Goal: Transaction & Acquisition: Download file/media

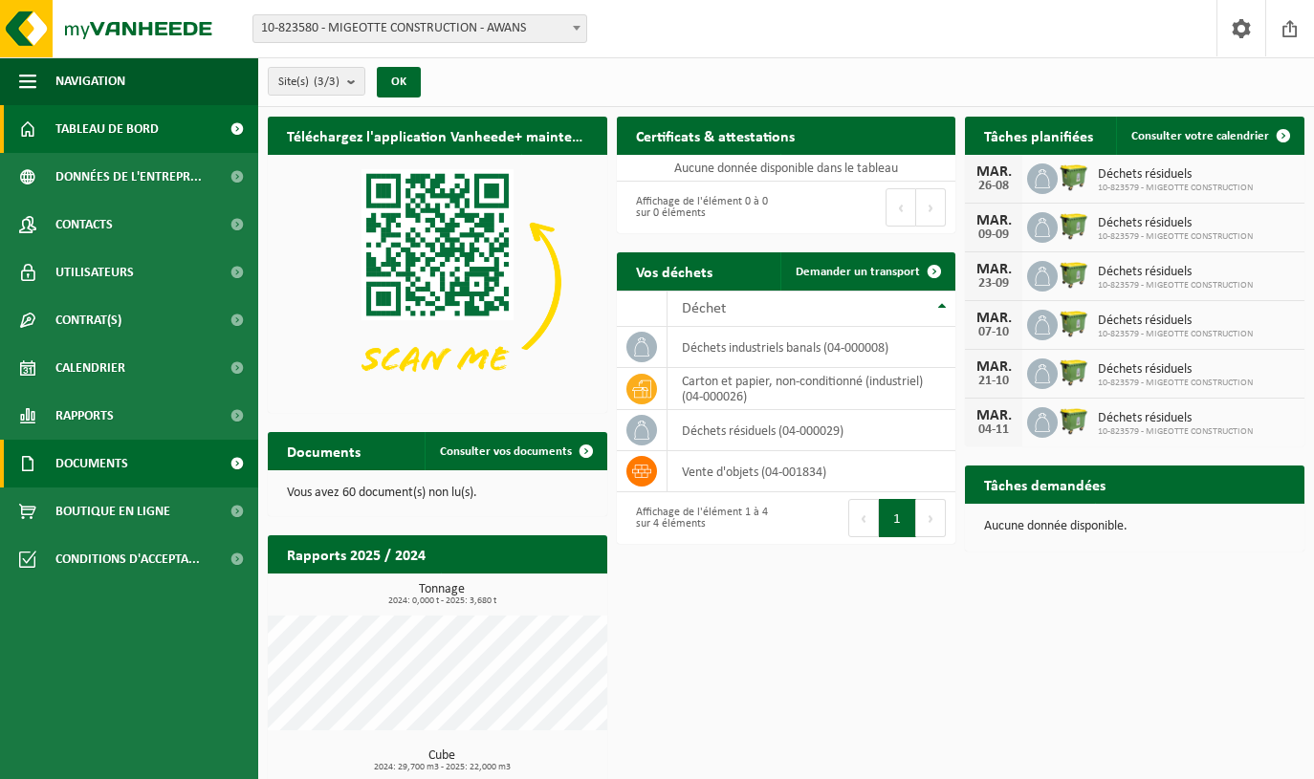
click at [105, 464] on span "Documents" at bounding box center [91, 464] width 73 height 48
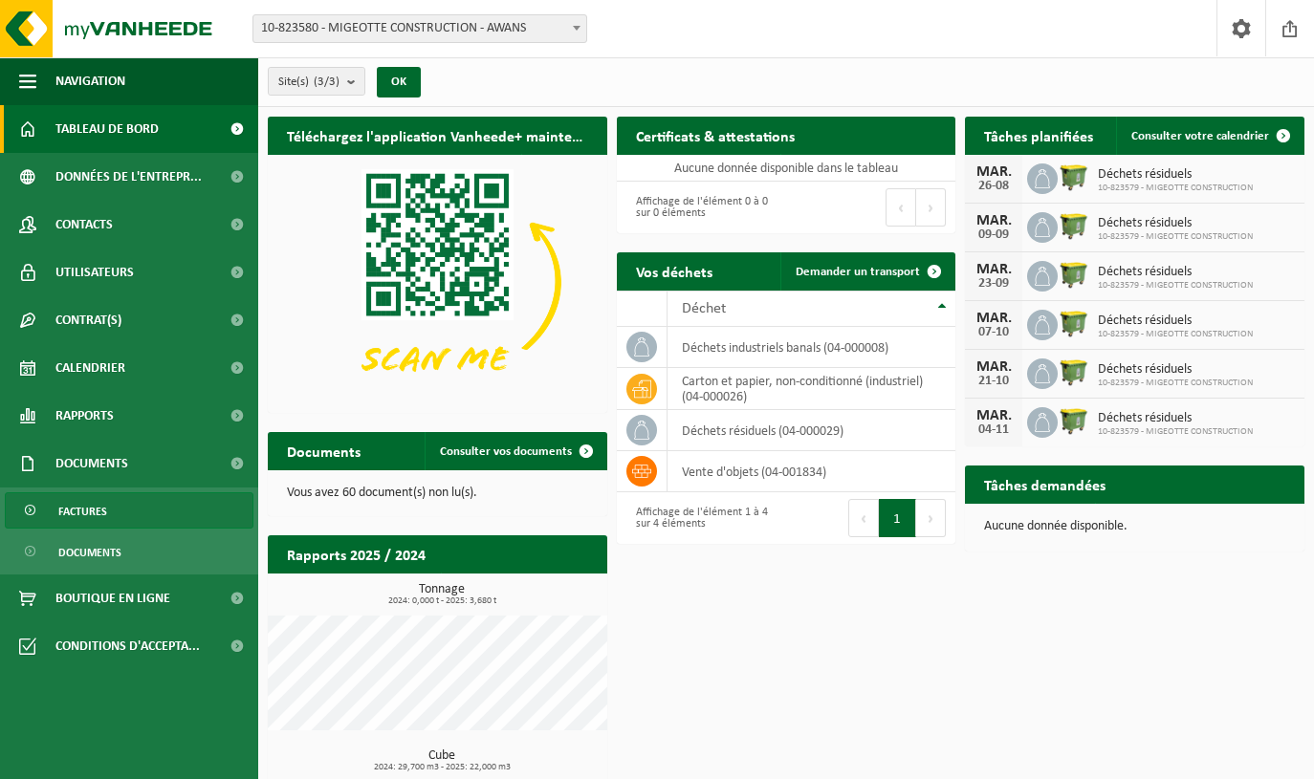
click at [77, 516] on span "Factures" at bounding box center [82, 511] width 49 height 36
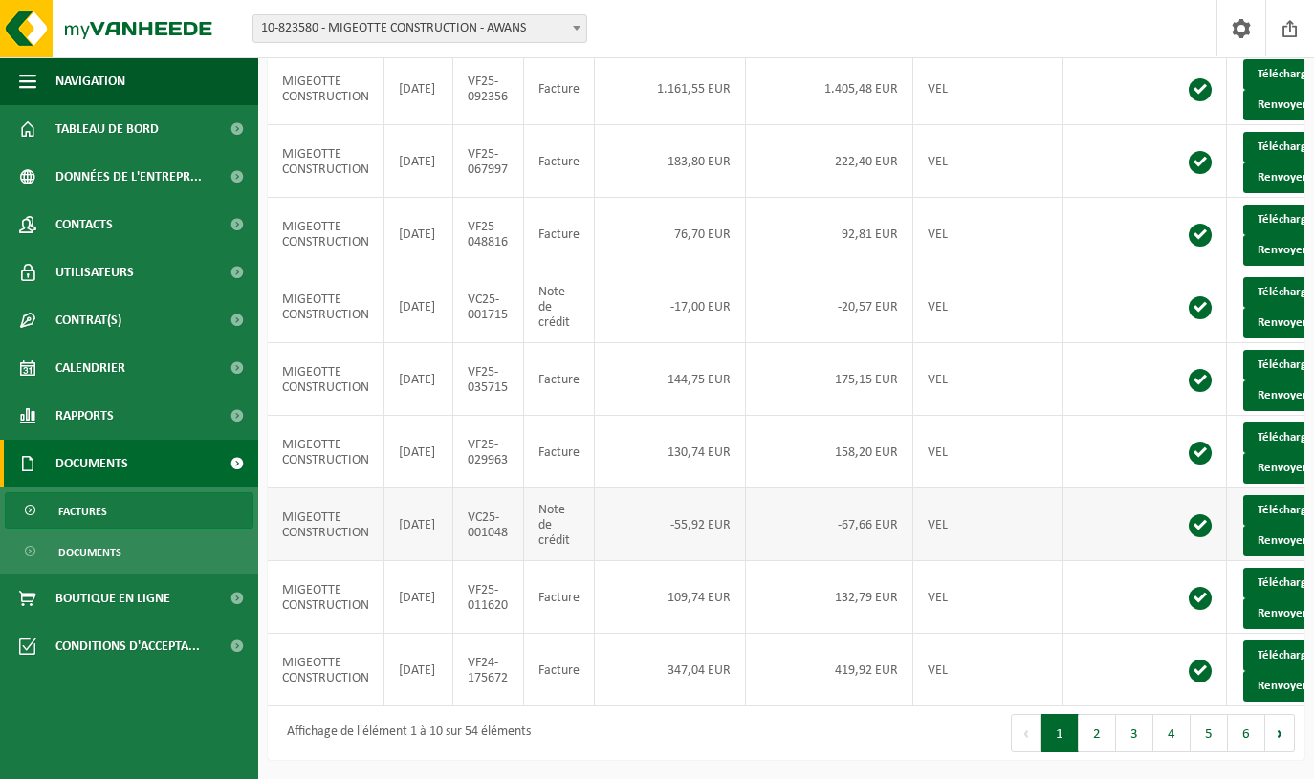
scroll to position [436, 0]
drag, startPoint x: 1166, startPoint y: 733, endPoint x: 1158, endPoint y: 741, distance: 10.8
click at [1166, 733] on button "4" at bounding box center [1171, 733] width 37 height 38
click at [1133, 729] on button "3" at bounding box center [1134, 733] width 37 height 38
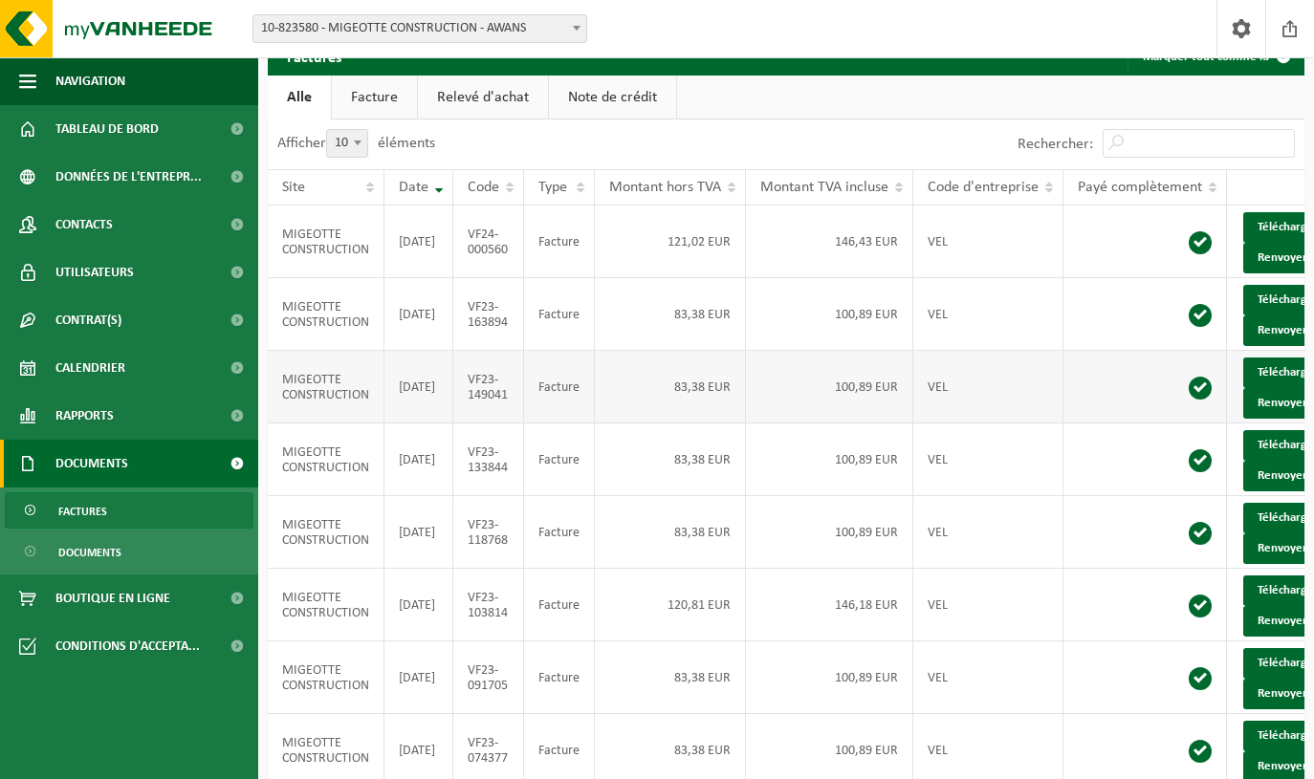
scroll to position [55, 0]
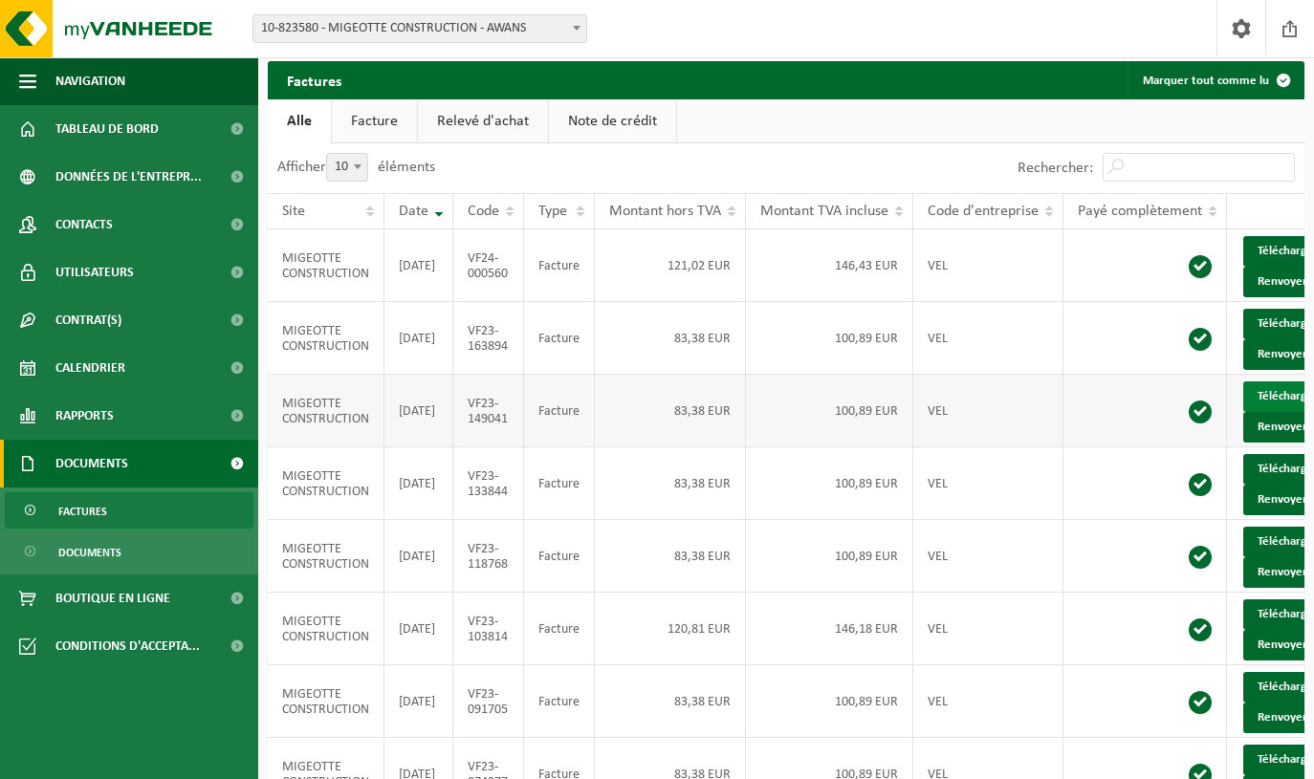
click at [1274, 412] on link "Télécharger" at bounding box center [1293, 397] width 101 height 31
click at [1278, 485] on link "Télécharger" at bounding box center [1293, 469] width 101 height 31
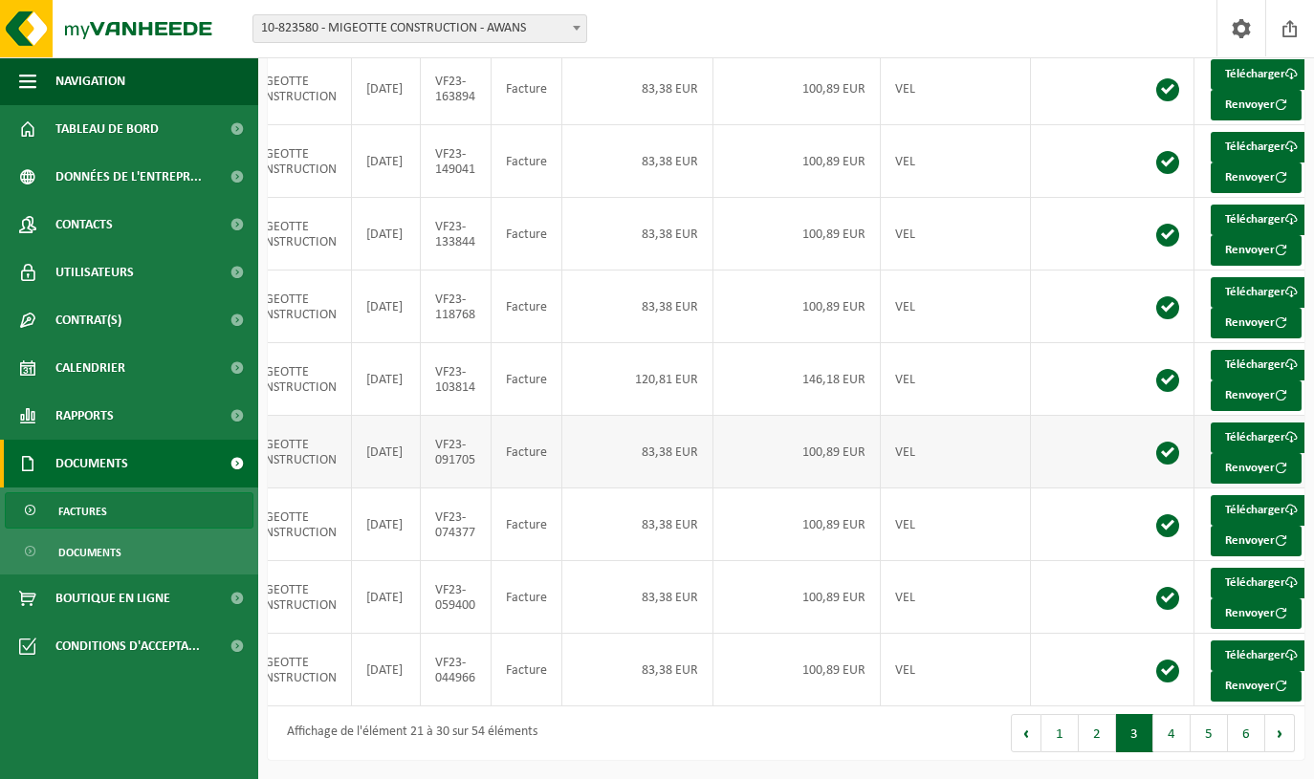
scroll to position [436, 0]
click at [1103, 731] on button "2" at bounding box center [1097, 733] width 37 height 38
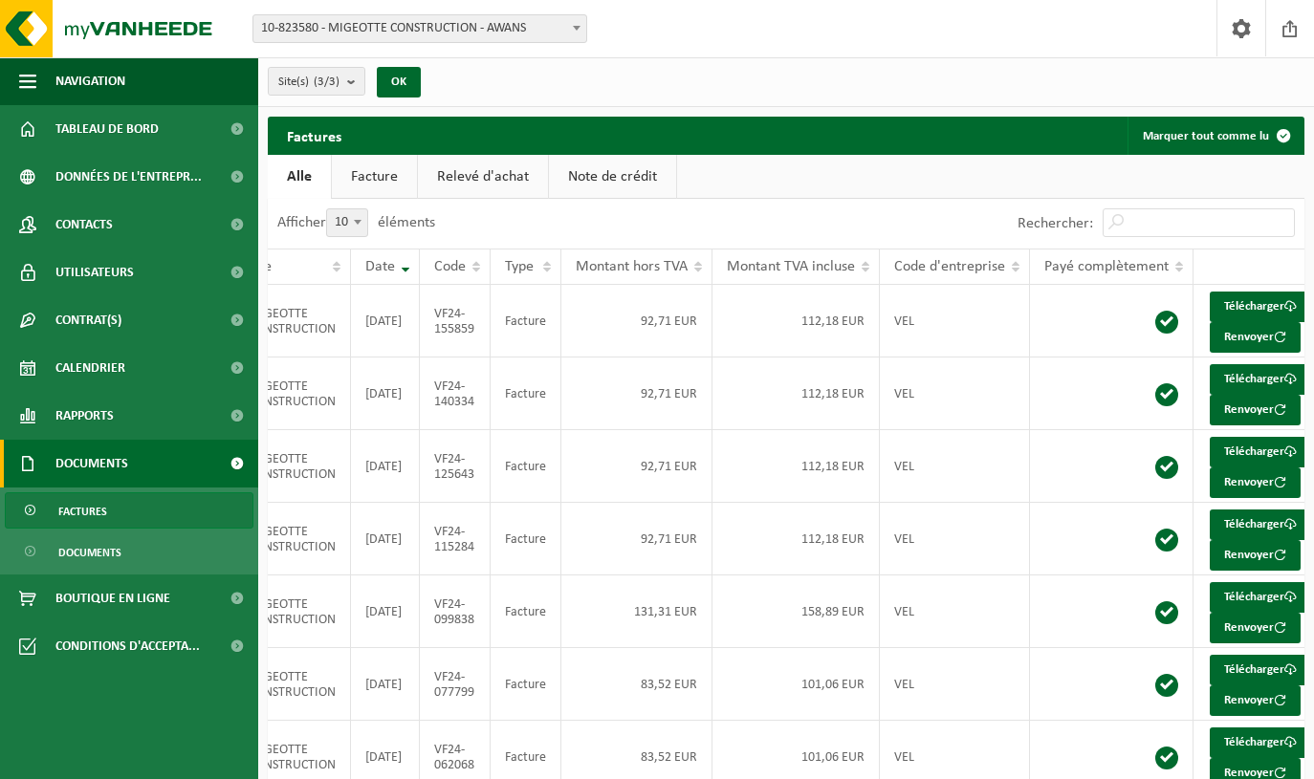
scroll to position [0, 0]
click at [593, 175] on link "Note de crédit" at bounding box center [612, 177] width 127 height 44
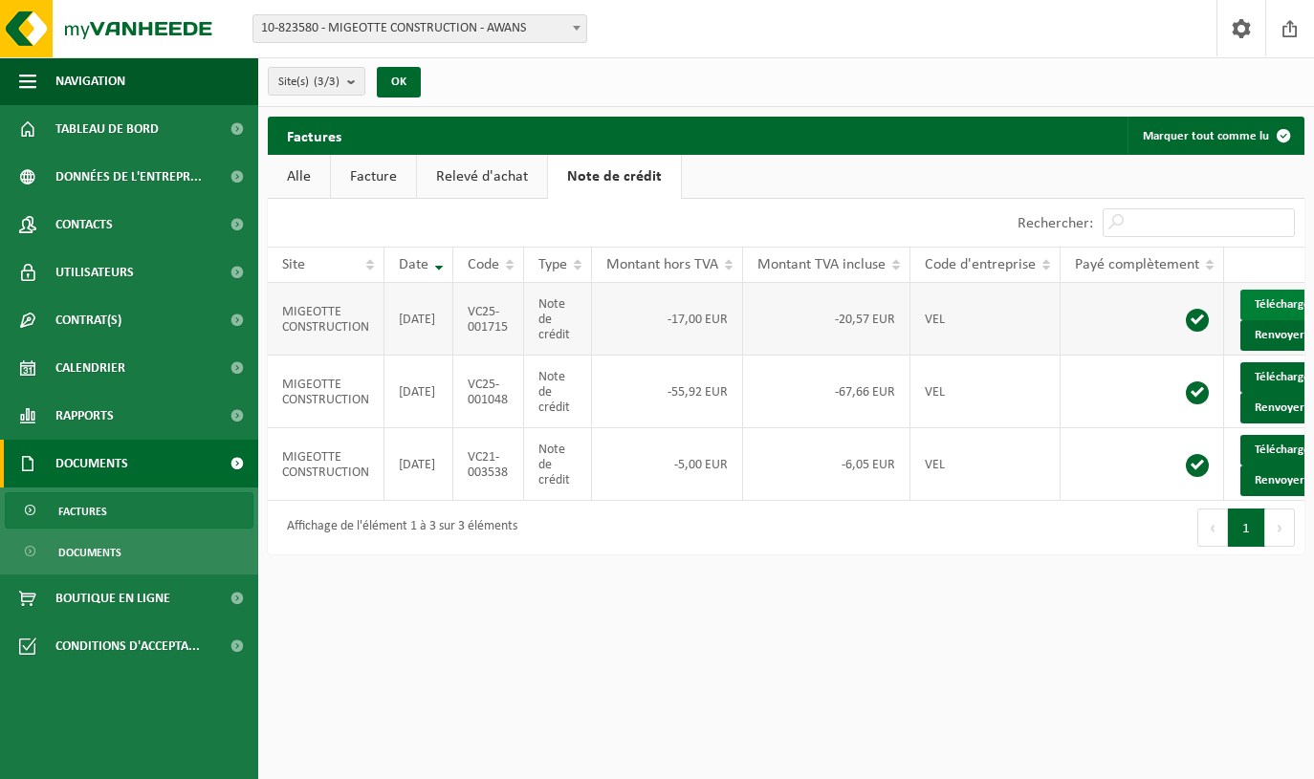
click at [1269, 305] on link "Télécharger" at bounding box center [1290, 305] width 101 height 31
click at [1277, 390] on link "Télécharger" at bounding box center [1290, 377] width 101 height 31
drag, startPoint x: 1285, startPoint y: 474, endPoint x: 1286, endPoint y: 448, distance: 26.8
click at [1286, 466] on link "Télécharger" at bounding box center [1290, 450] width 101 height 31
click at [478, 176] on link "Relevé d'achat" at bounding box center [482, 177] width 130 height 44
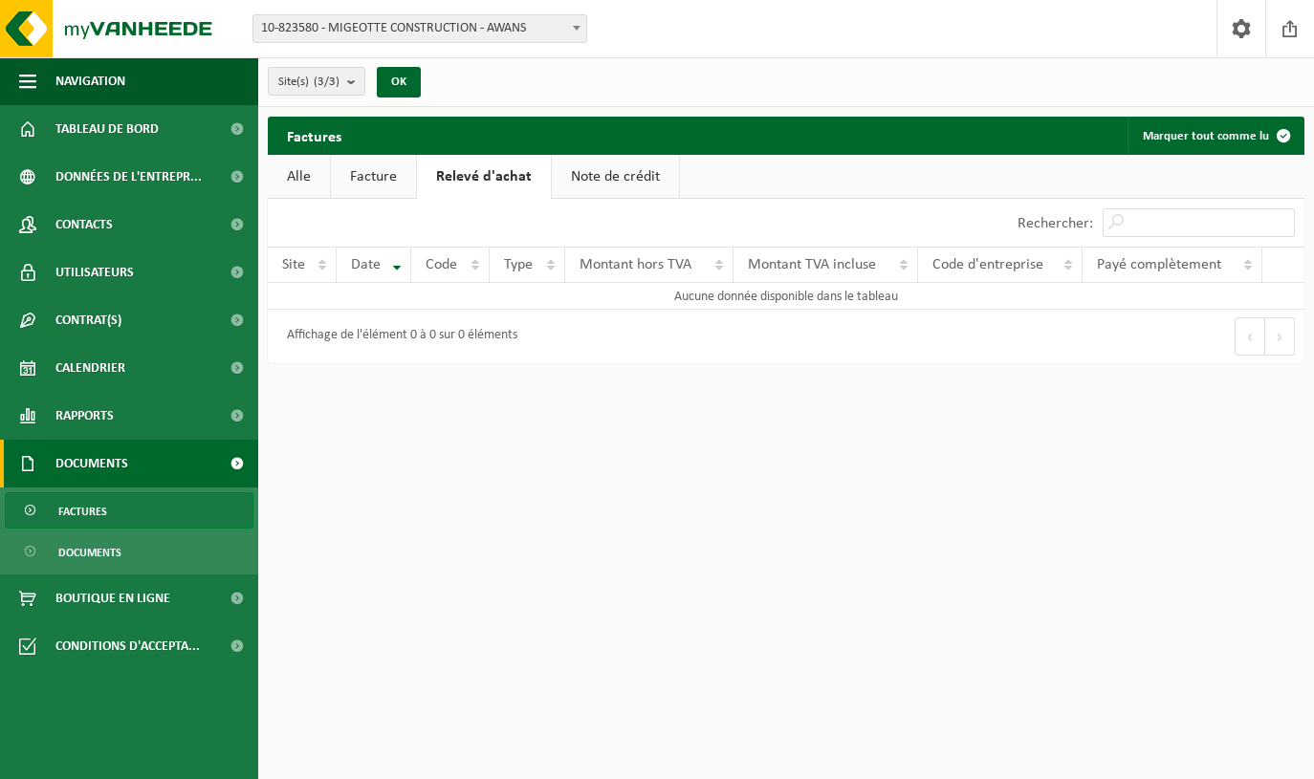
click at [372, 173] on link "Facture" at bounding box center [373, 177] width 85 height 44
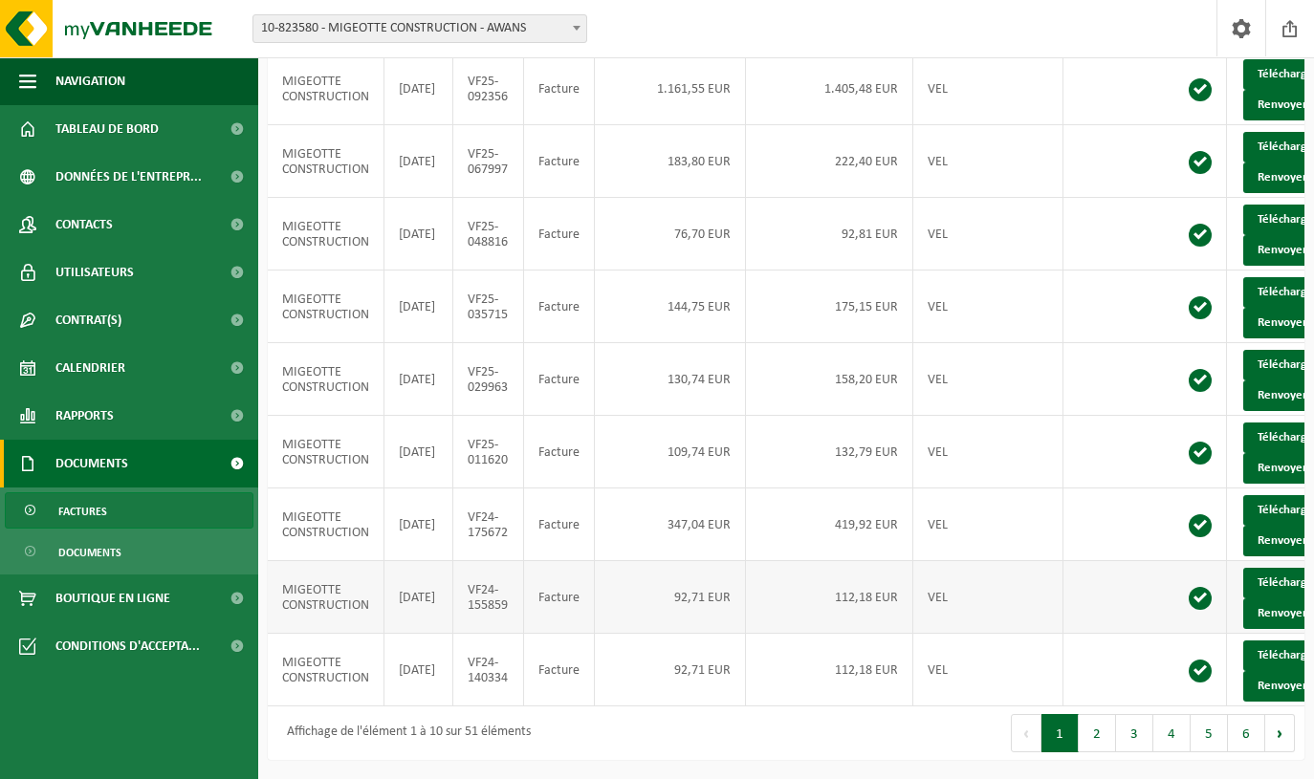
scroll to position [436, 0]
click at [1097, 733] on button "2" at bounding box center [1097, 733] width 37 height 38
click at [1141, 732] on button "3" at bounding box center [1134, 733] width 37 height 38
click at [1169, 730] on button "4" at bounding box center [1171, 733] width 37 height 38
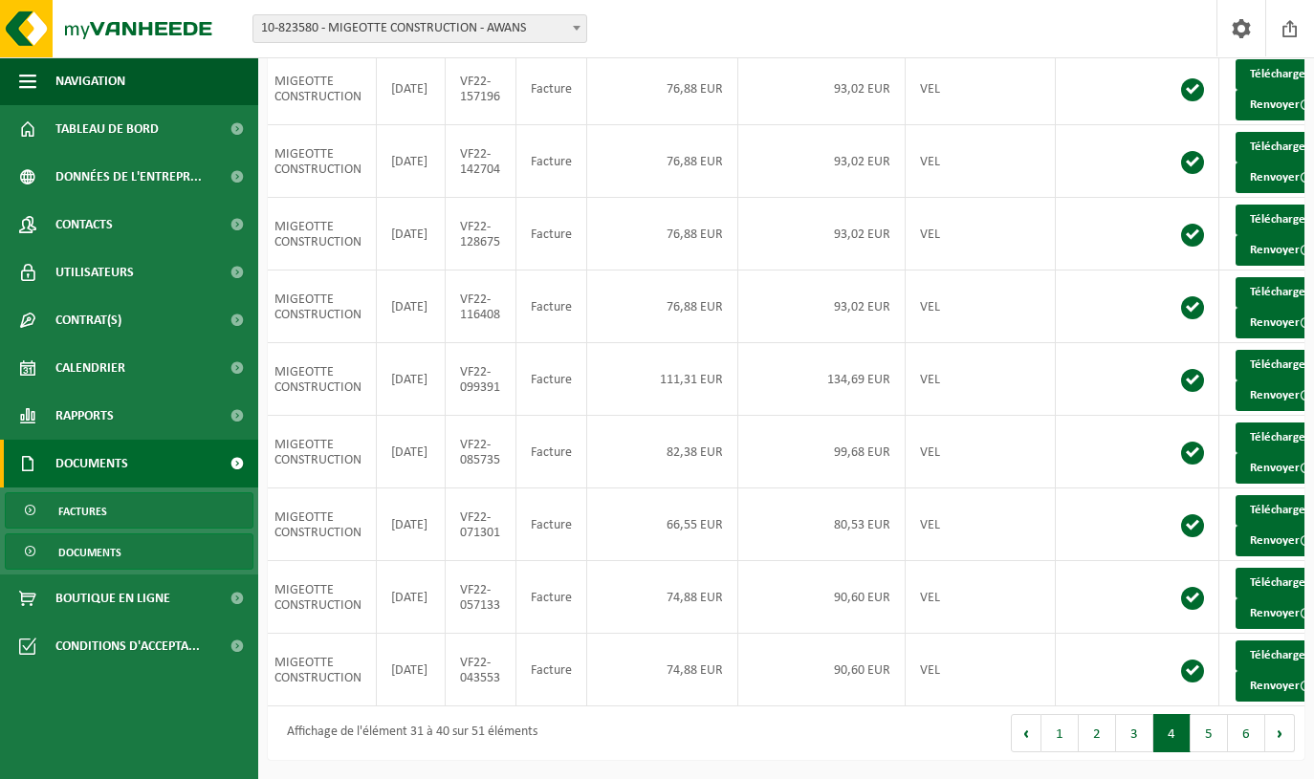
click at [89, 556] on span "Documents" at bounding box center [89, 553] width 63 height 36
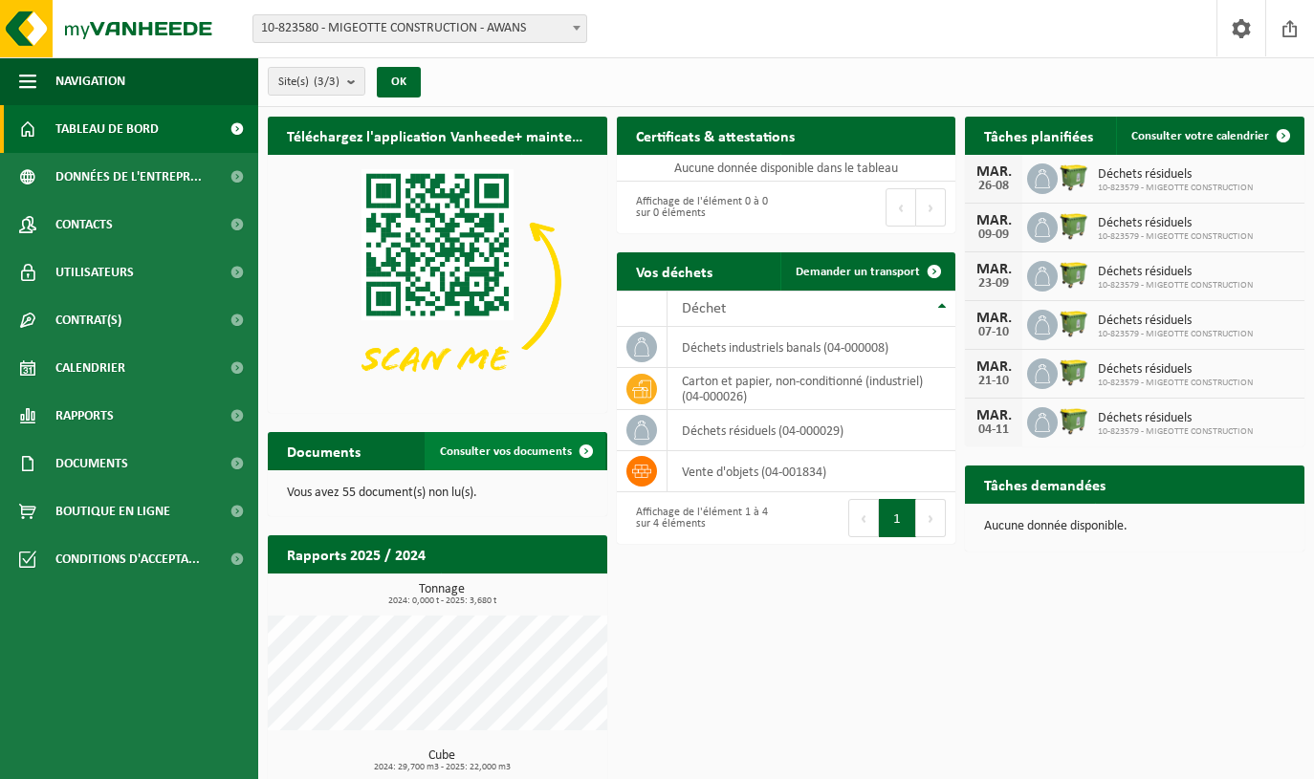
click at [527, 446] on span "Consulter vos documents" at bounding box center [506, 452] width 132 height 12
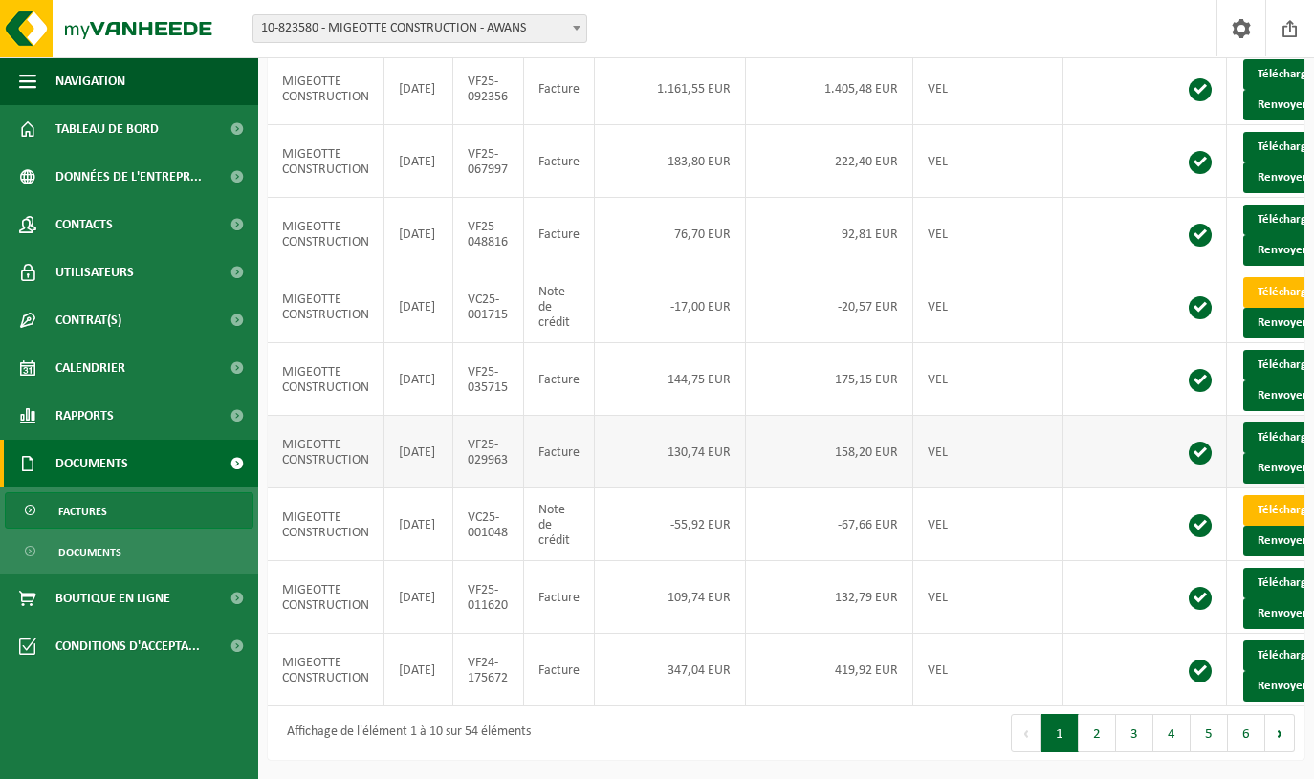
scroll to position [436, 0]
click at [1092, 733] on button "2" at bounding box center [1097, 733] width 37 height 38
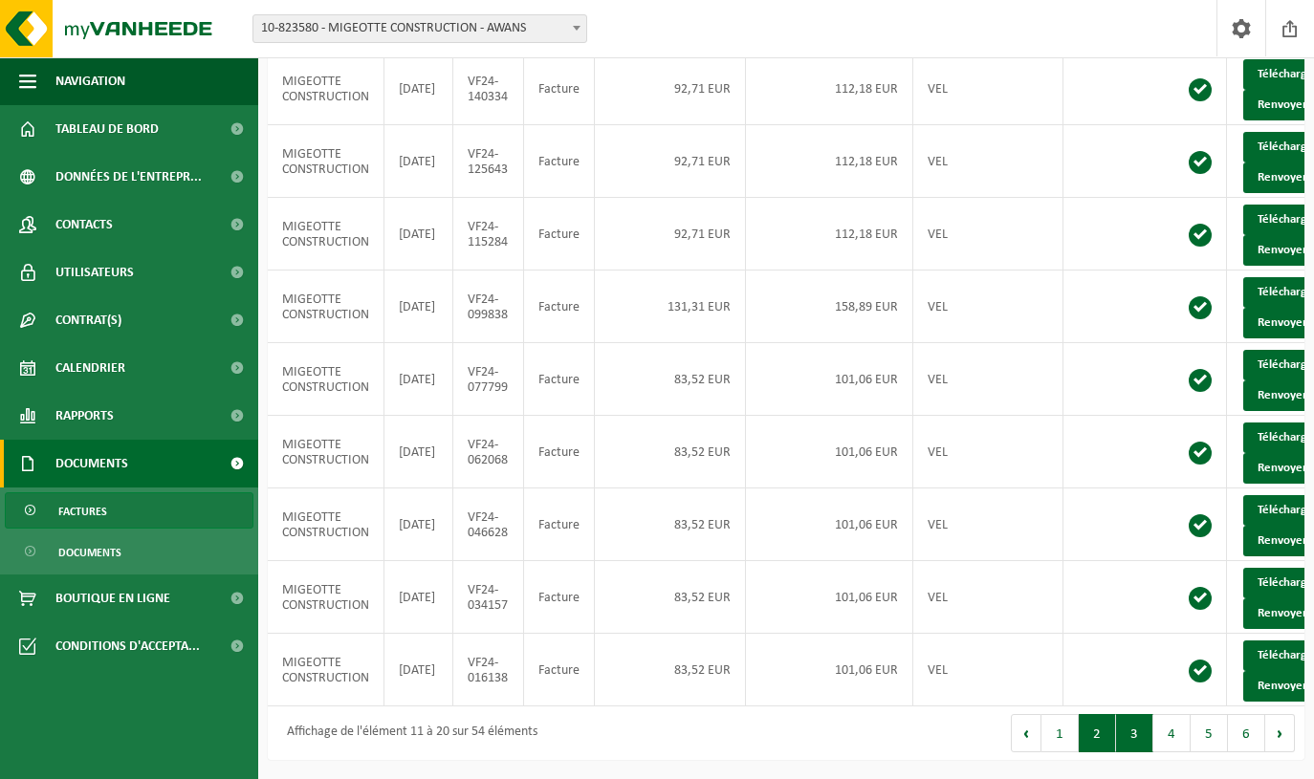
click at [1142, 733] on button "3" at bounding box center [1134, 733] width 37 height 38
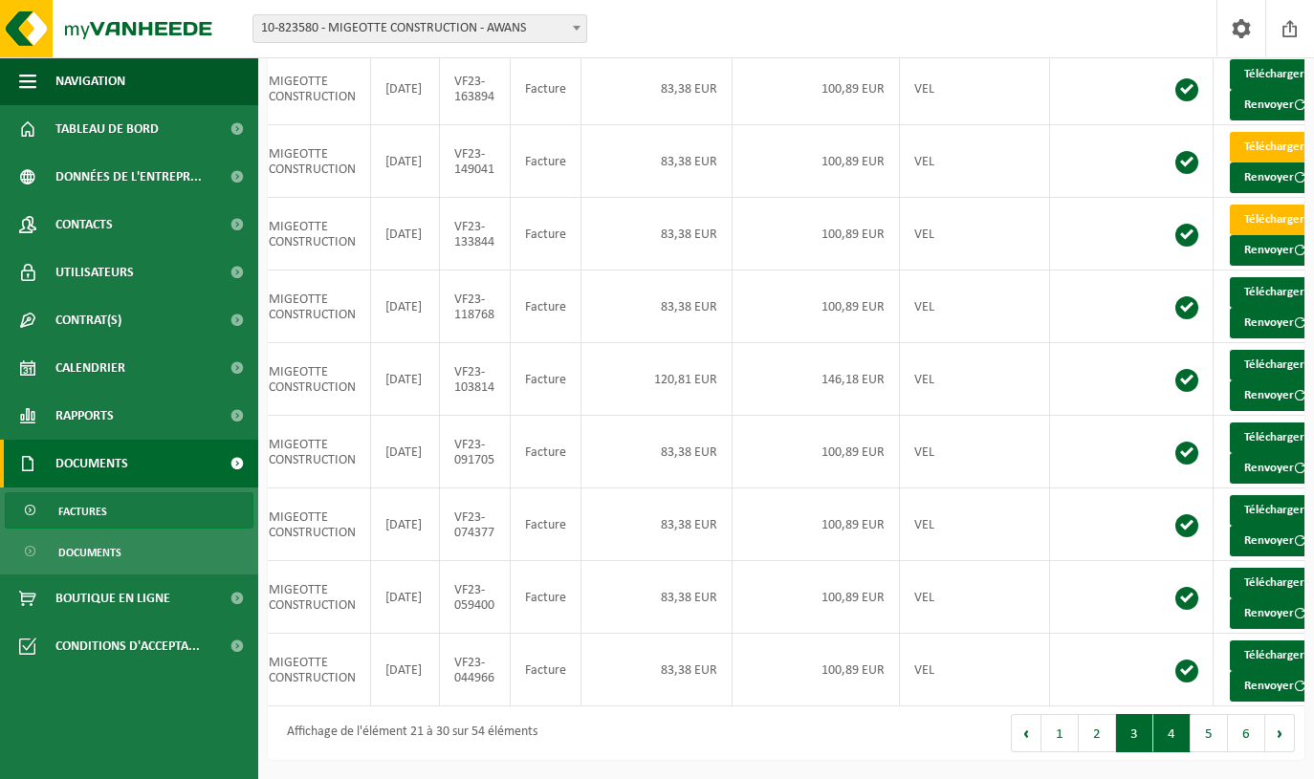
click at [1172, 734] on button "4" at bounding box center [1171, 733] width 37 height 38
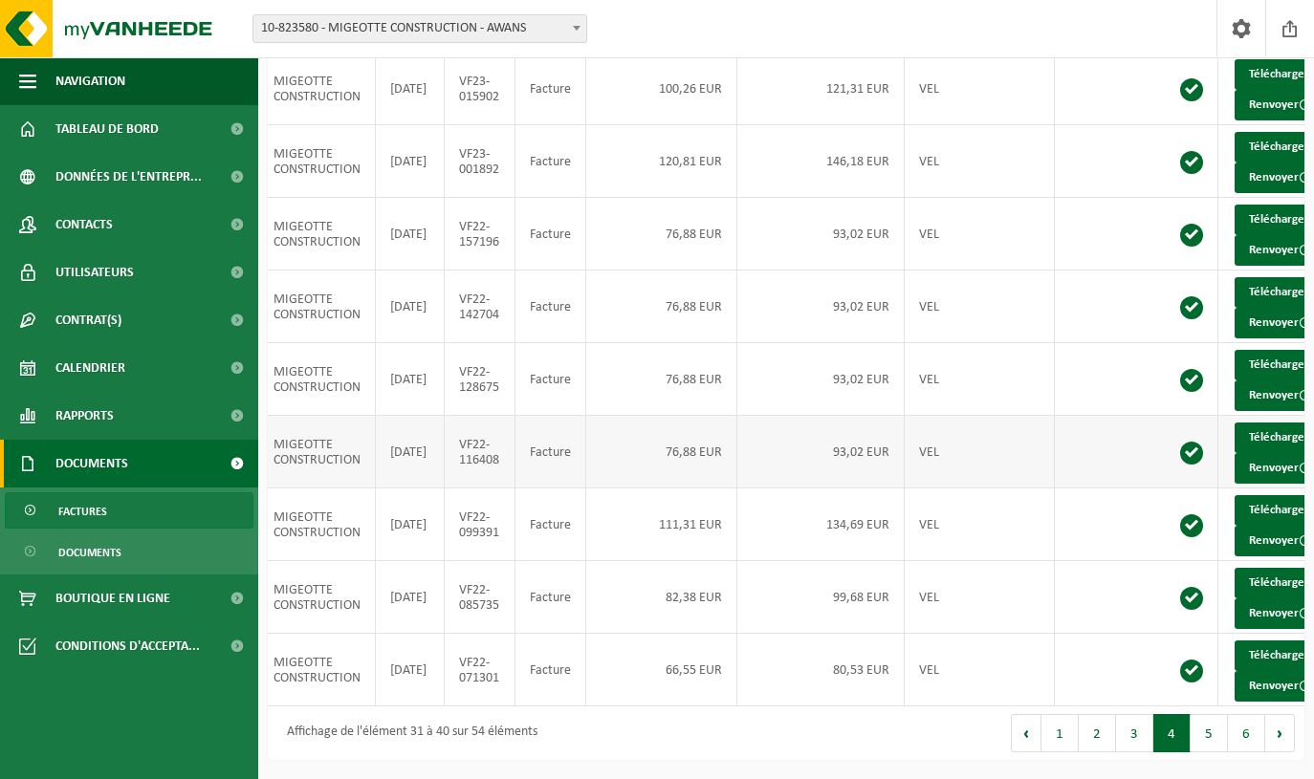
scroll to position [436, 0]
drag, startPoint x: 1132, startPoint y: 738, endPoint x: 917, endPoint y: 733, distance: 215.2
click at [1132, 738] on button "3" at bounding box center [1134, 733] width 37 height 38
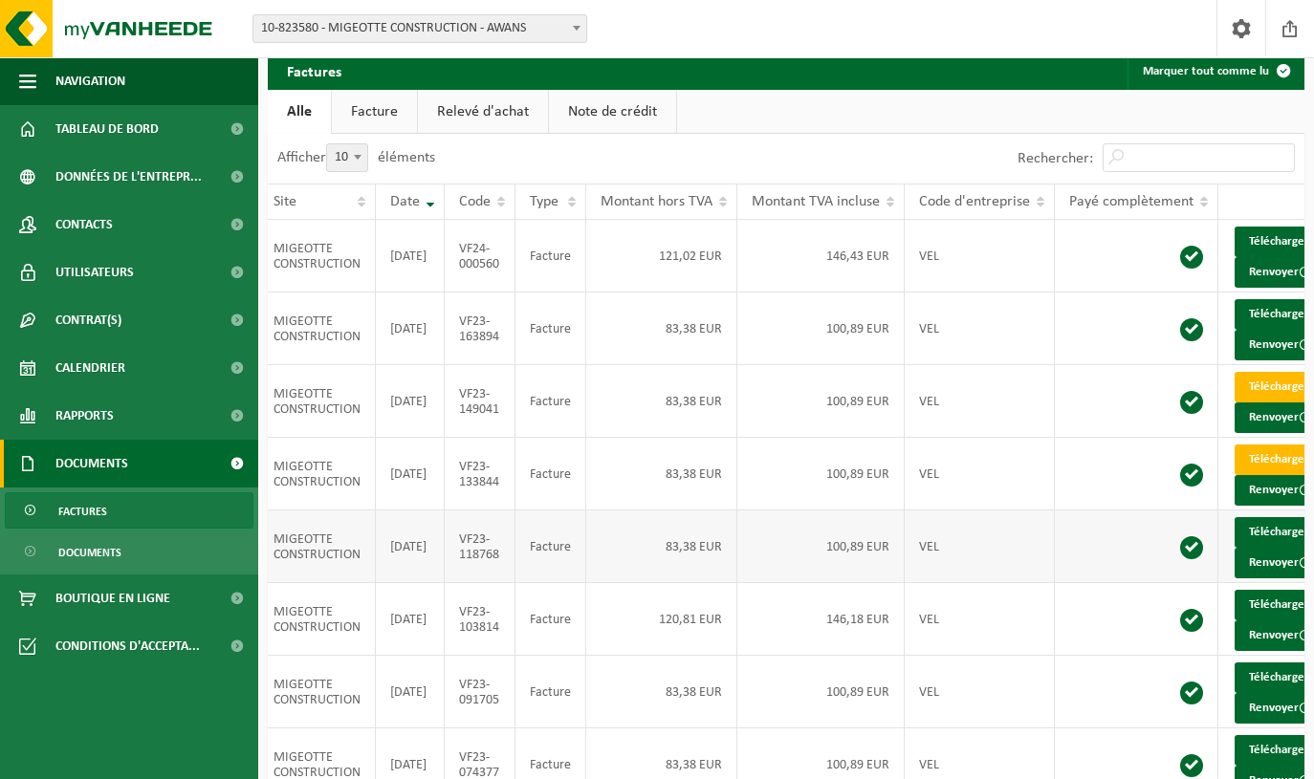
scroll to position [52, 0]
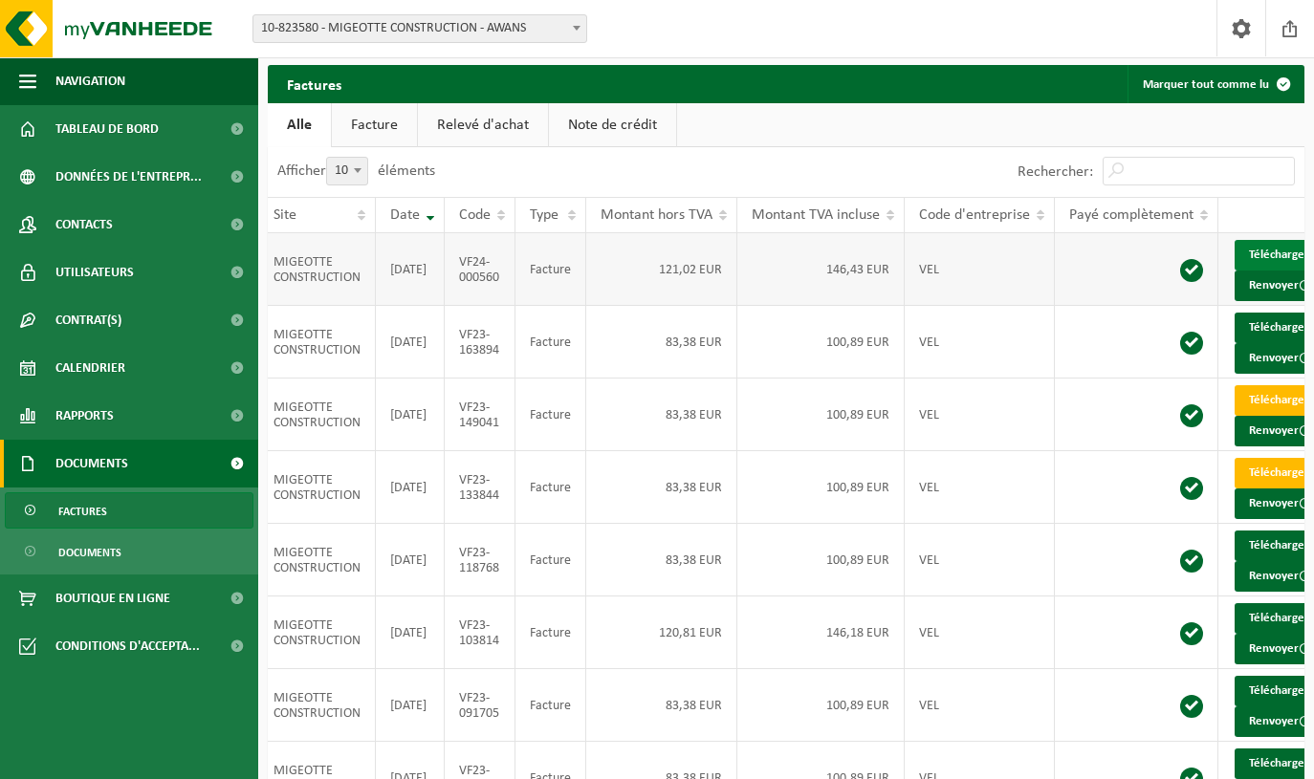
click at [1274, 251] on link "Télécharger" at bounding box center [1285, 255] width 101 height 31
click at [506, 228] on th "Code" at bounding box center [480, 215] width 71 height 36
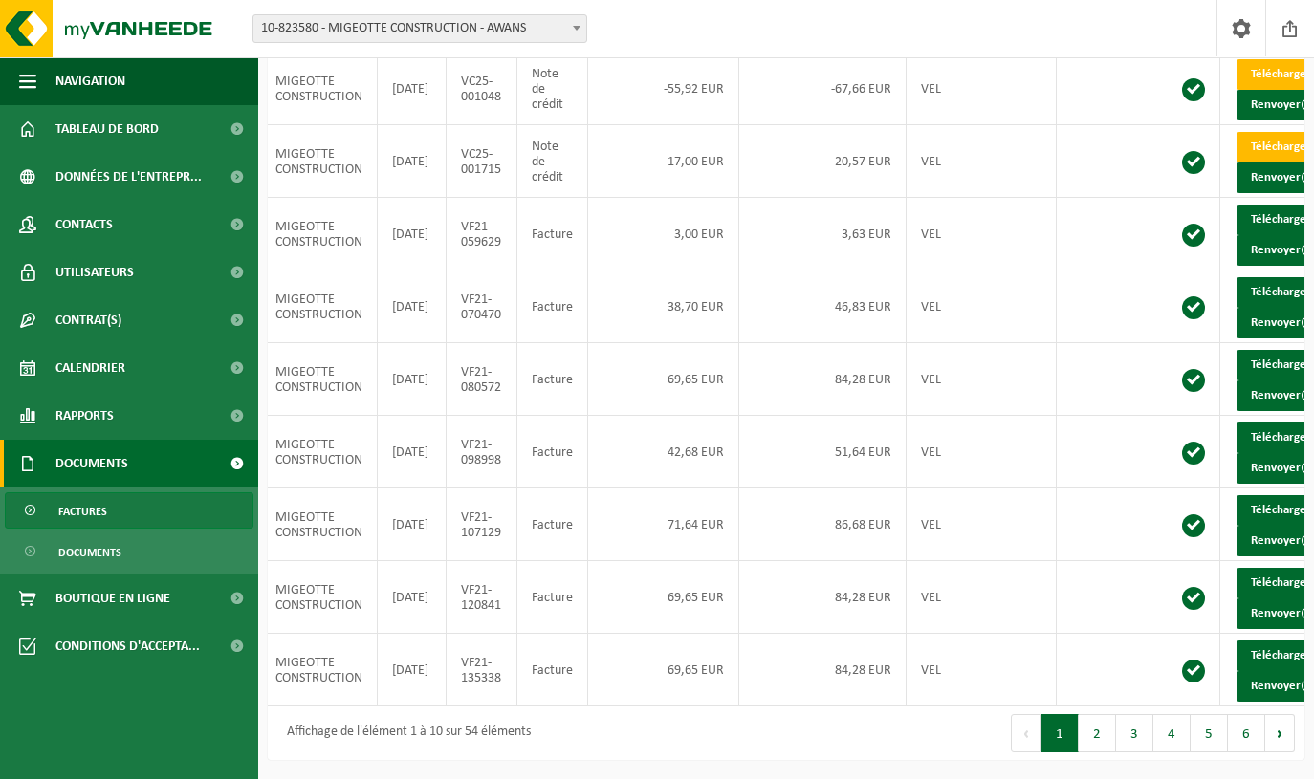
scroll to position [436, 0]
click at [1093, 733] on button "2" at bounding box center [1097, 733] width 37 height 38
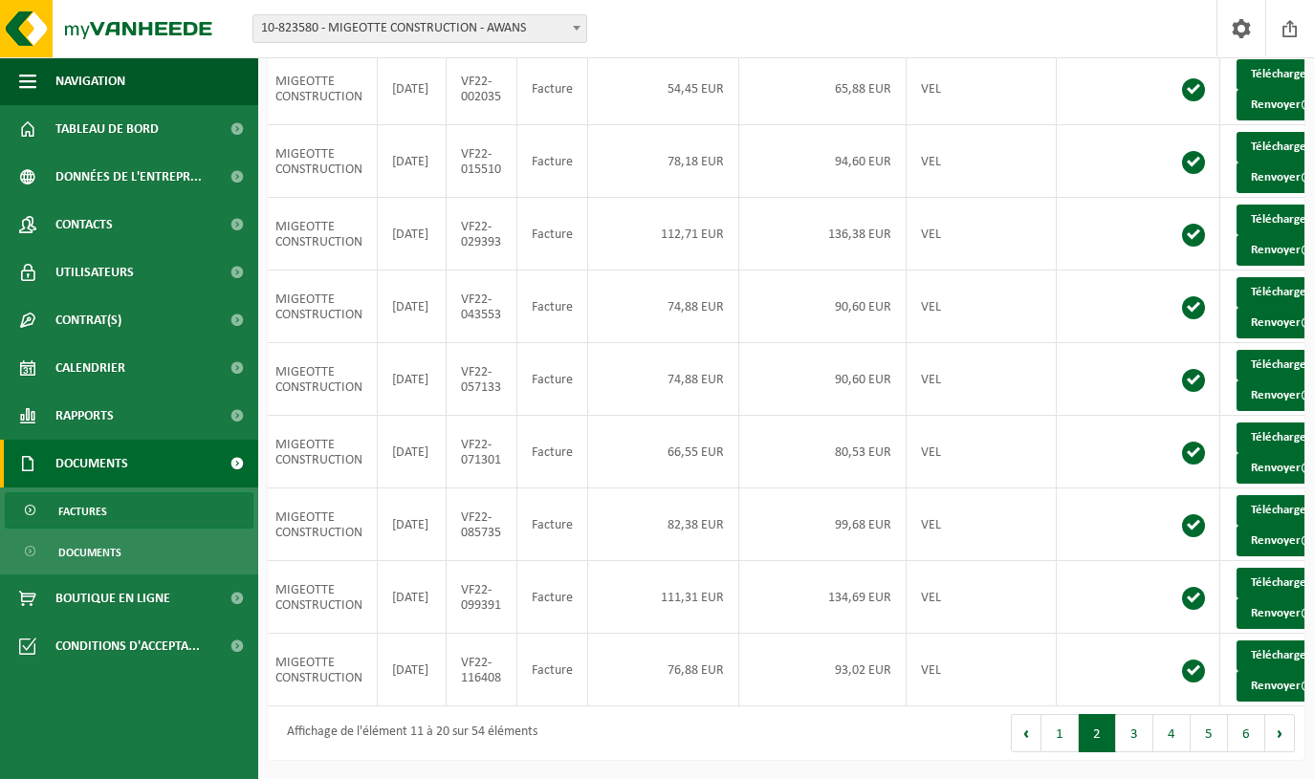
click at [1062, 738] on button "1" at bounding box center [1059, 733] width 37 height 38
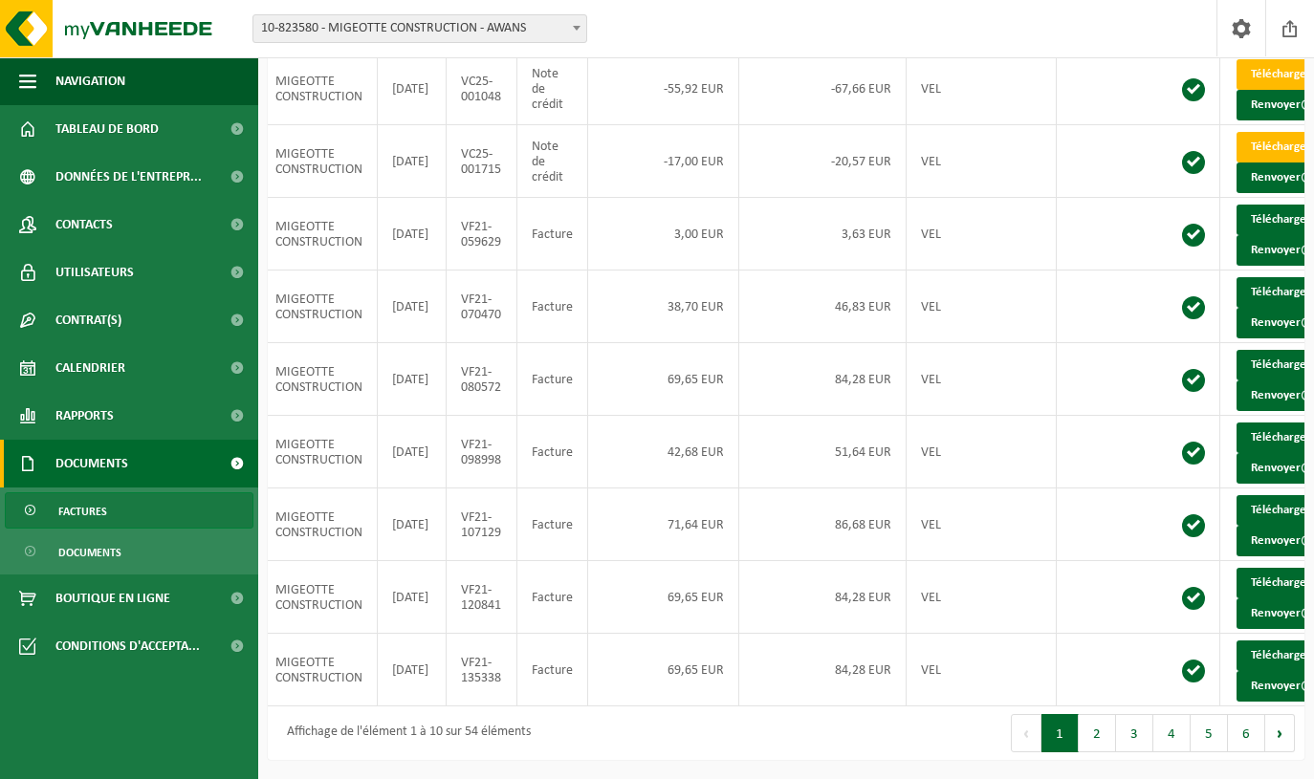
click at [578, 26] on b at bounding box center [577, 28] width 8 height 5
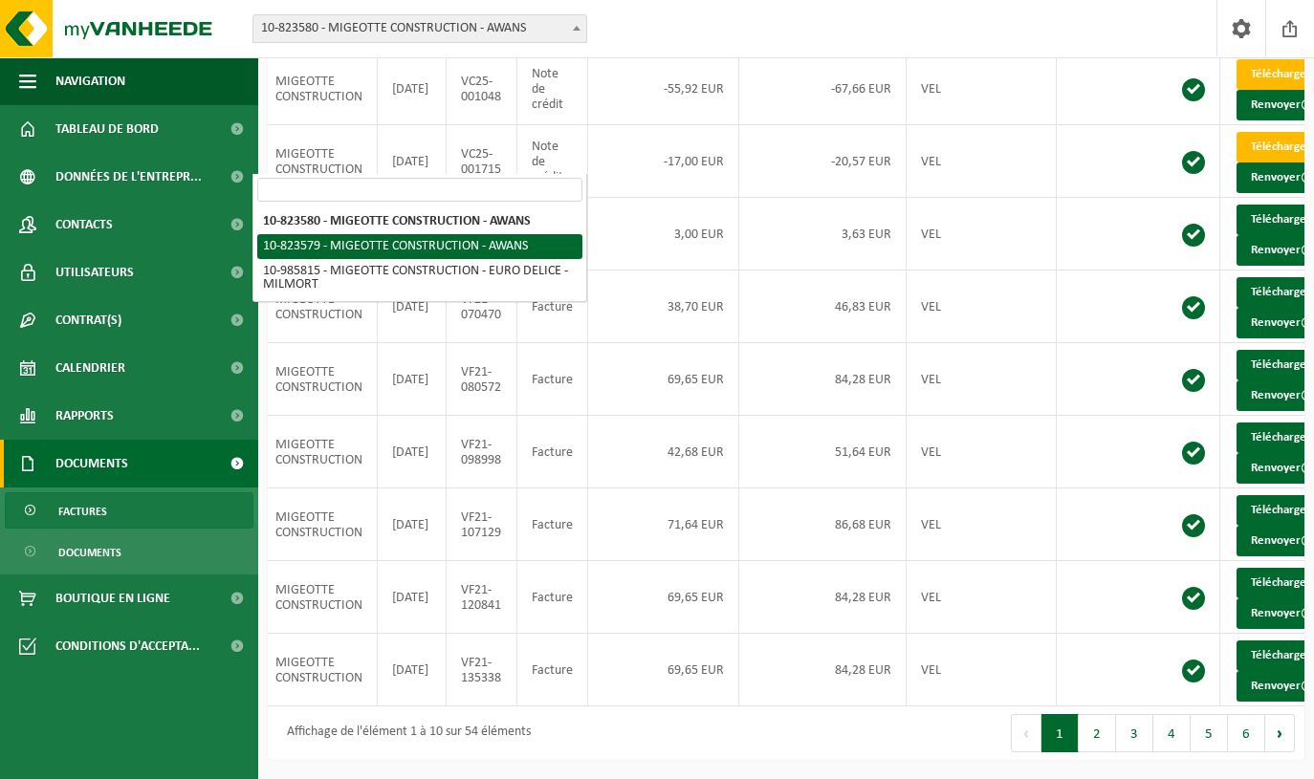
select select "100102"
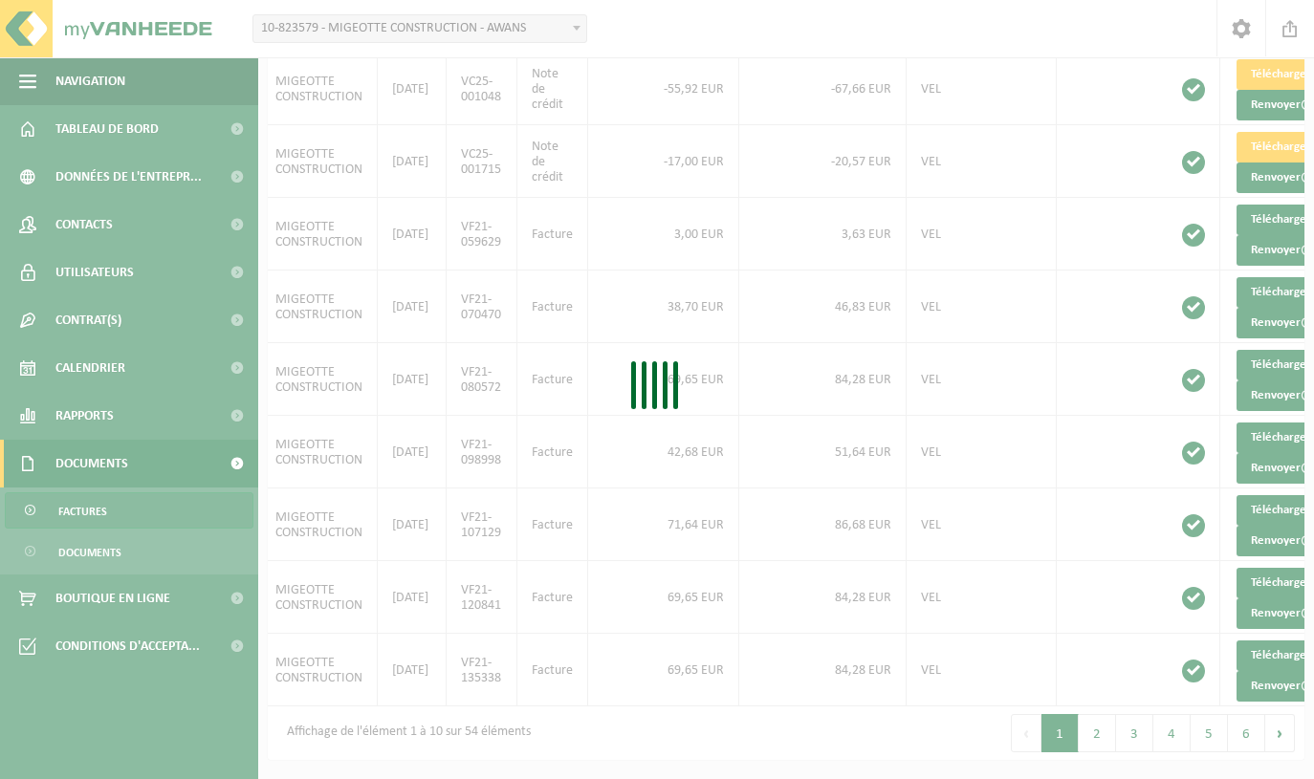
click at [1246, 27] on div "Patientez Le téléchargement est un peu long en raison de la grande quantité de …" at bounding box center [657, 389] width 1314 height 779
click at [1295, 30] on div "Patientez Le téléchargement est un peu long en raison de la grande quantité de …" at bounding box center [657, 389] width 1314 height 779
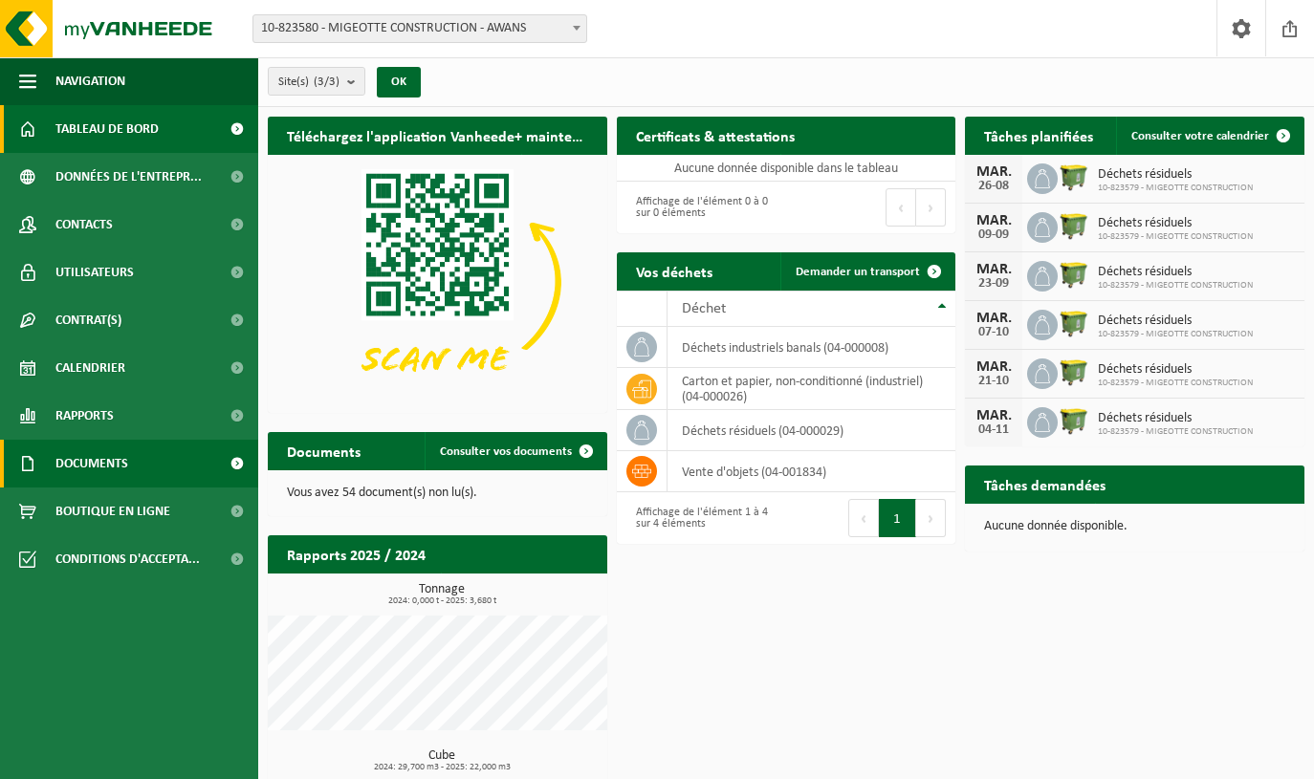
click at [88, 460] on span "Documents" at bounding box center [91, 464] width 73 height 48
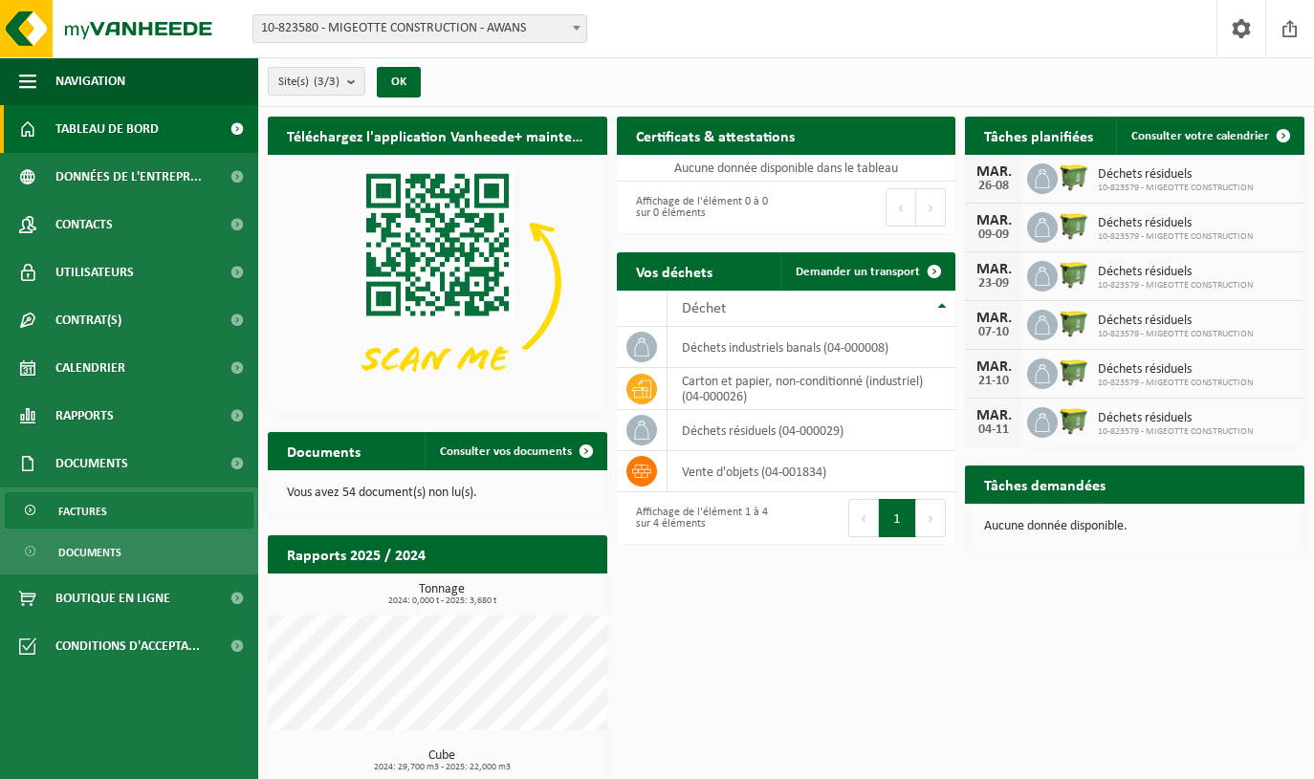
click at [94, 511] on span "Factures" at bounding box center [82, 511] width 49 height 36
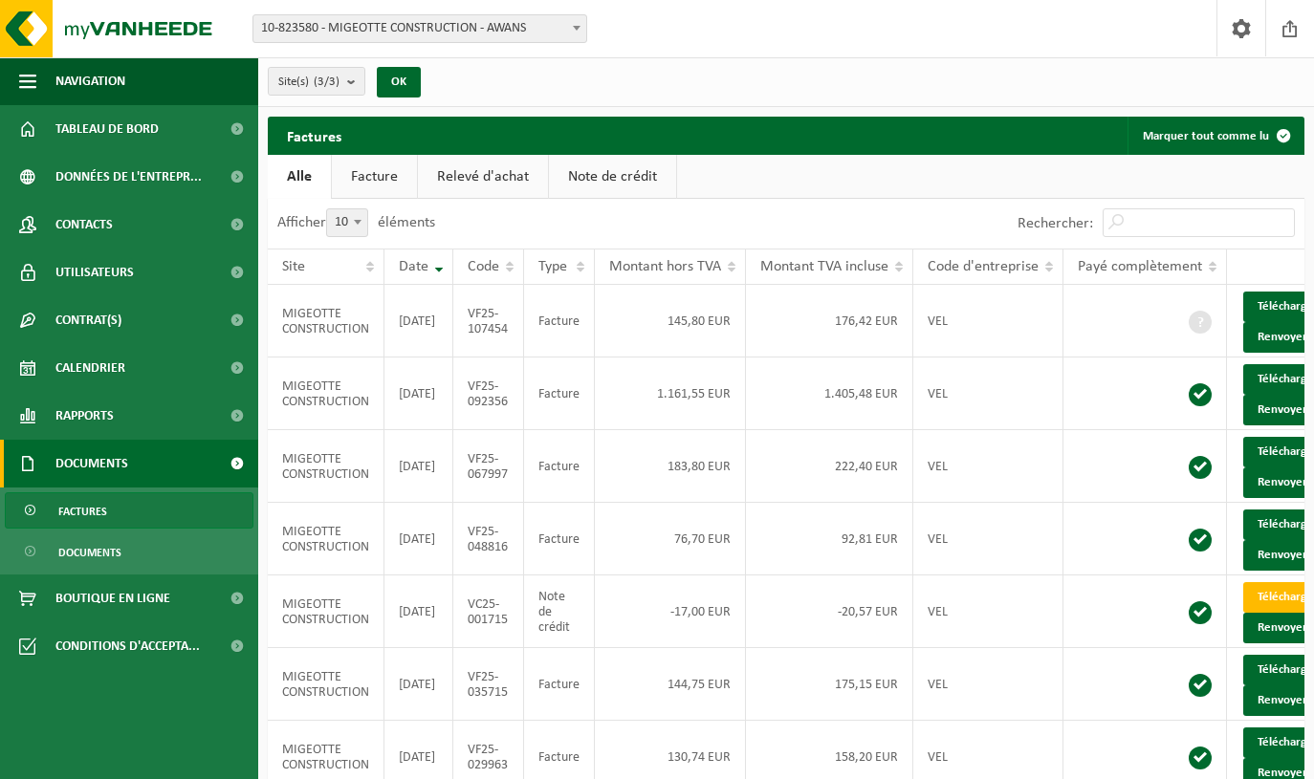
click at [596, 173] on link "Note de crédit" at bounding box center [612, 177] width 127 height 44
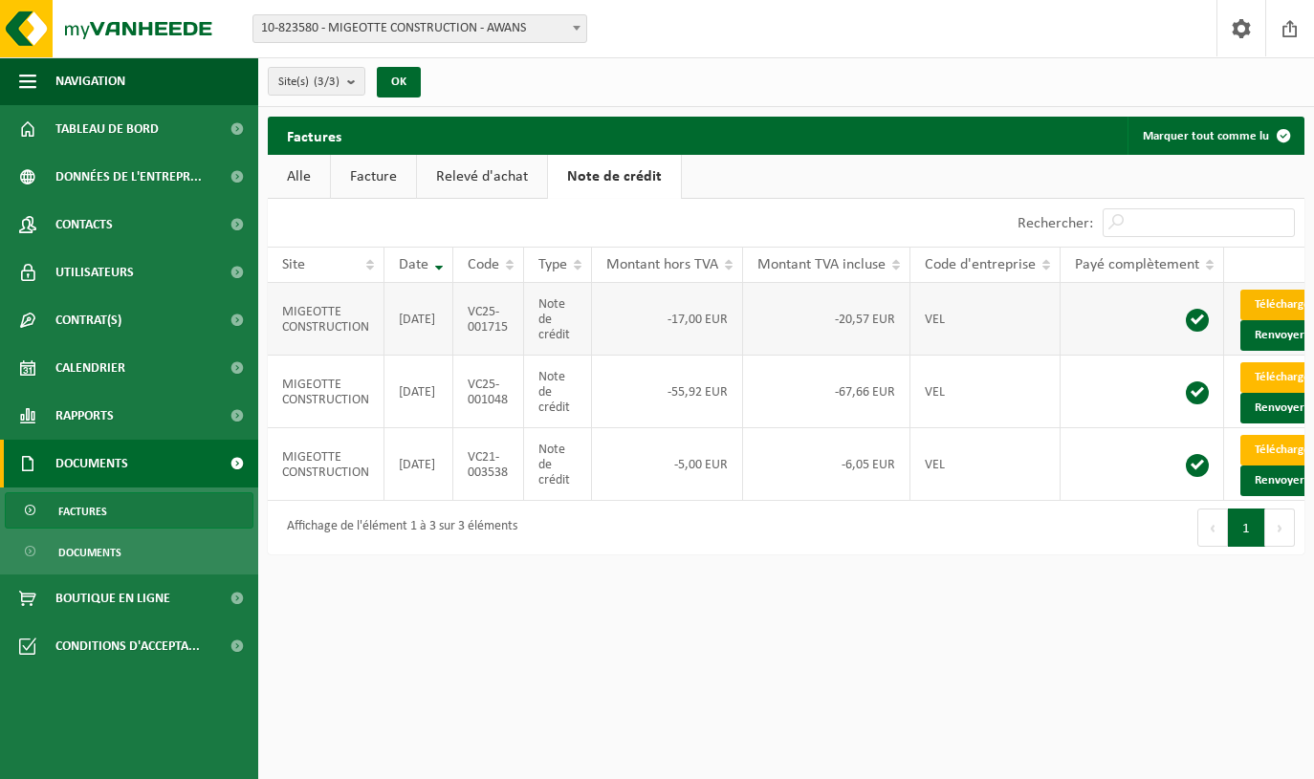
click at [1290, 303] on link "Télécharger" at bounding box center [1290, 305] width 101 height 31
click at [502, 208] on div "Afficher 10 25 50 100 10 éléments" at bounding box center [527, 223] width 518 height 48
